Goal: Task Accomplishment & Management: Manage account settings

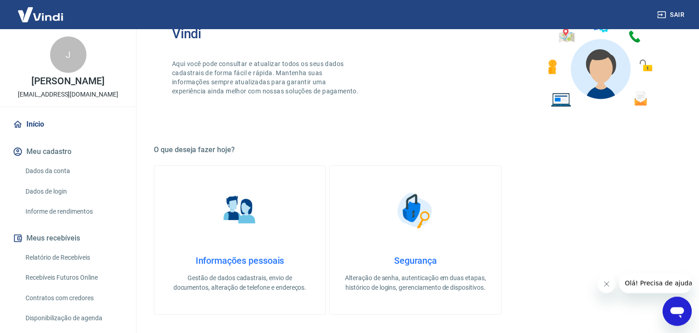
scroll to position [58, 0]
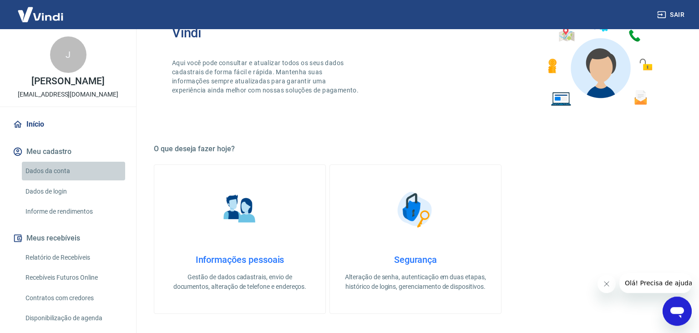
click at [46, 168] on link "Dados da conta" at bounding box center [73, 171] width 103 height 19
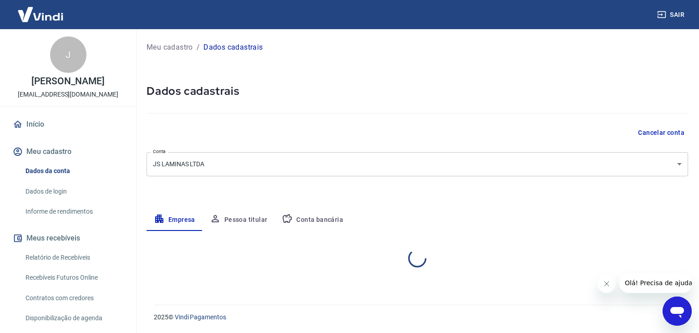
select select "SC"
select select "business"
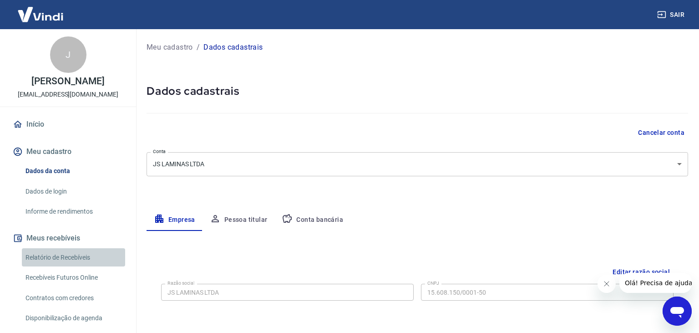
click at [59, 256] on link "Relatório de Recebíveis" at bounding box center [73, 257] width 103 height 19
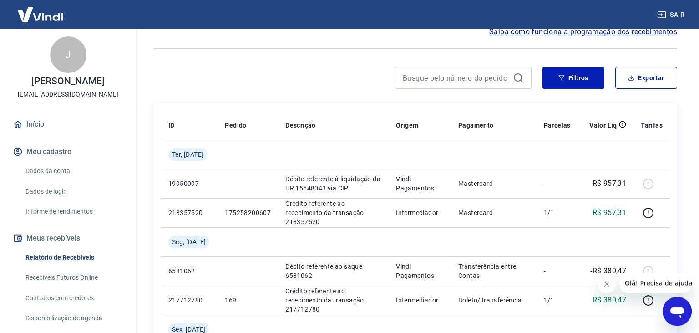
scroll to position [89, 0]
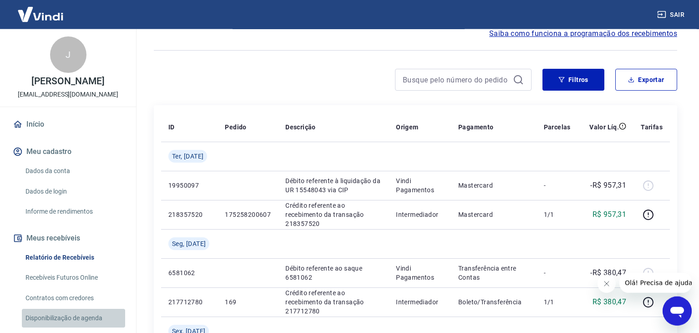
click at [73, 317] on link "Disponibilização de agenda" at bounding box center [73, 318] width 103 height 19
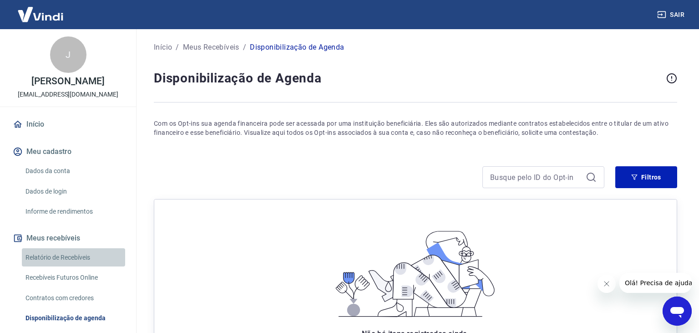
click at [59, 253] on link "Relatório de Recebíveis" at bounding box center [73, 257] width 103 height 19
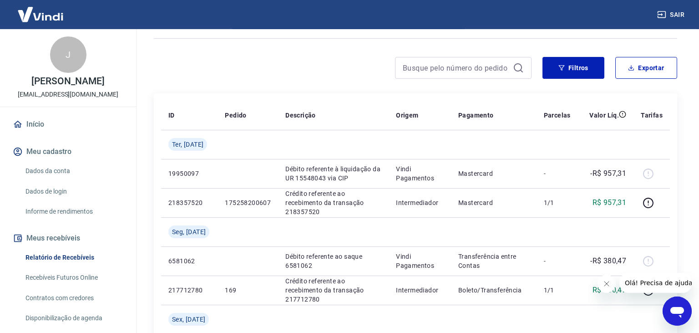
scroll to position [113, 0]
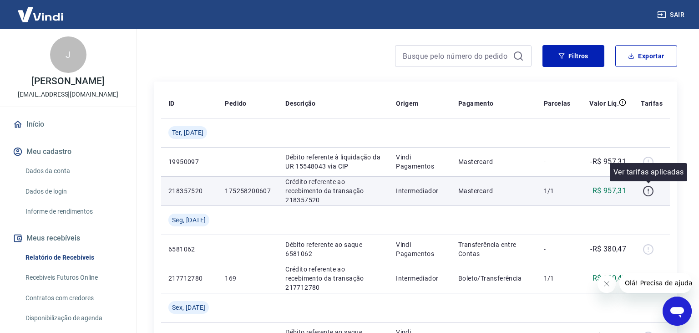
click at [650, 191] on icon "button" at bounding box center [648, 190] width 11 height 11
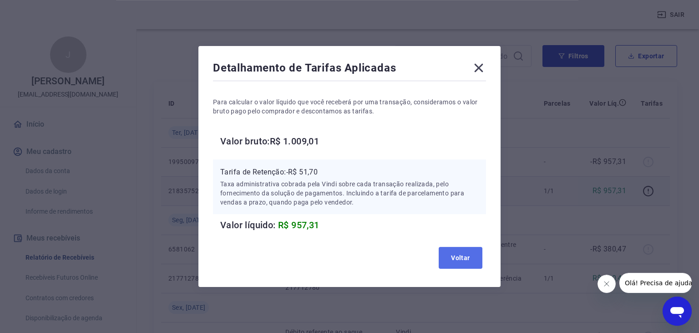
click at [462, 258] on button "Voltar" at bounding box center [461, 258] width 44 height 22
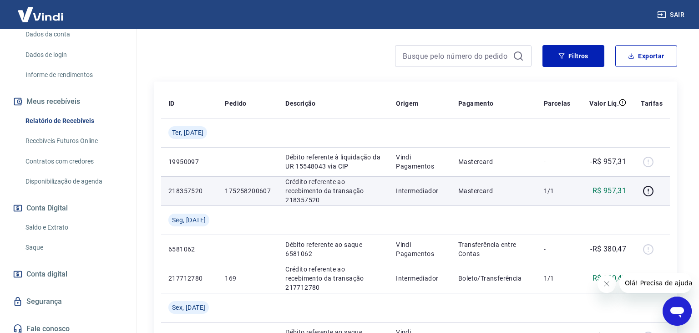
scroll to position [139, 0]
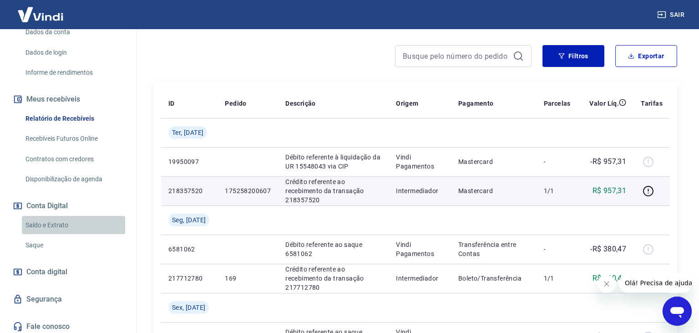
click at [46, 221] on link "Saldo e Extrato" at bounding box center [73, 225] width 103 height 19
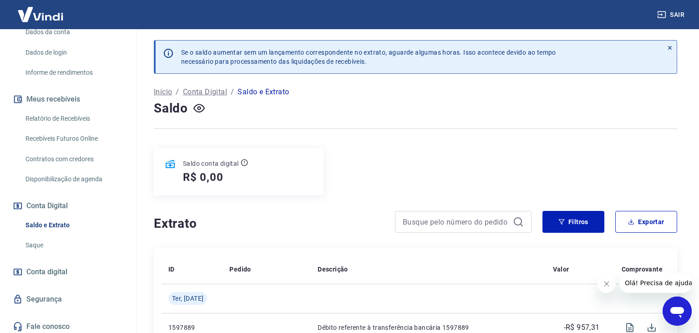
scroll to position [142, 0]
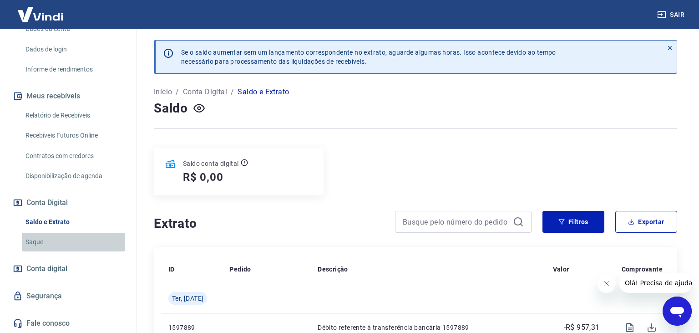
click at [37, 240] on link "Saque" at bounding box center [73, 242] width 103 height 19
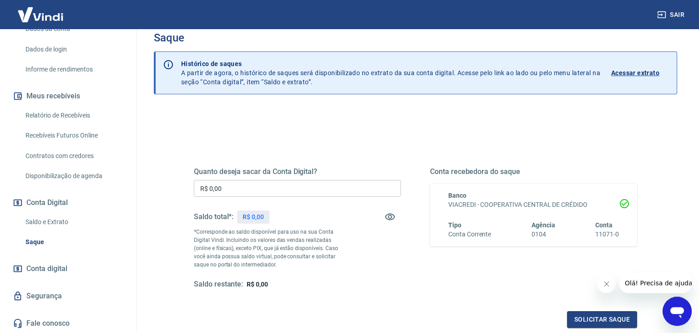
scroll to position [14, 0]
